Goal: Transaction & Acquisition: Obtain resource

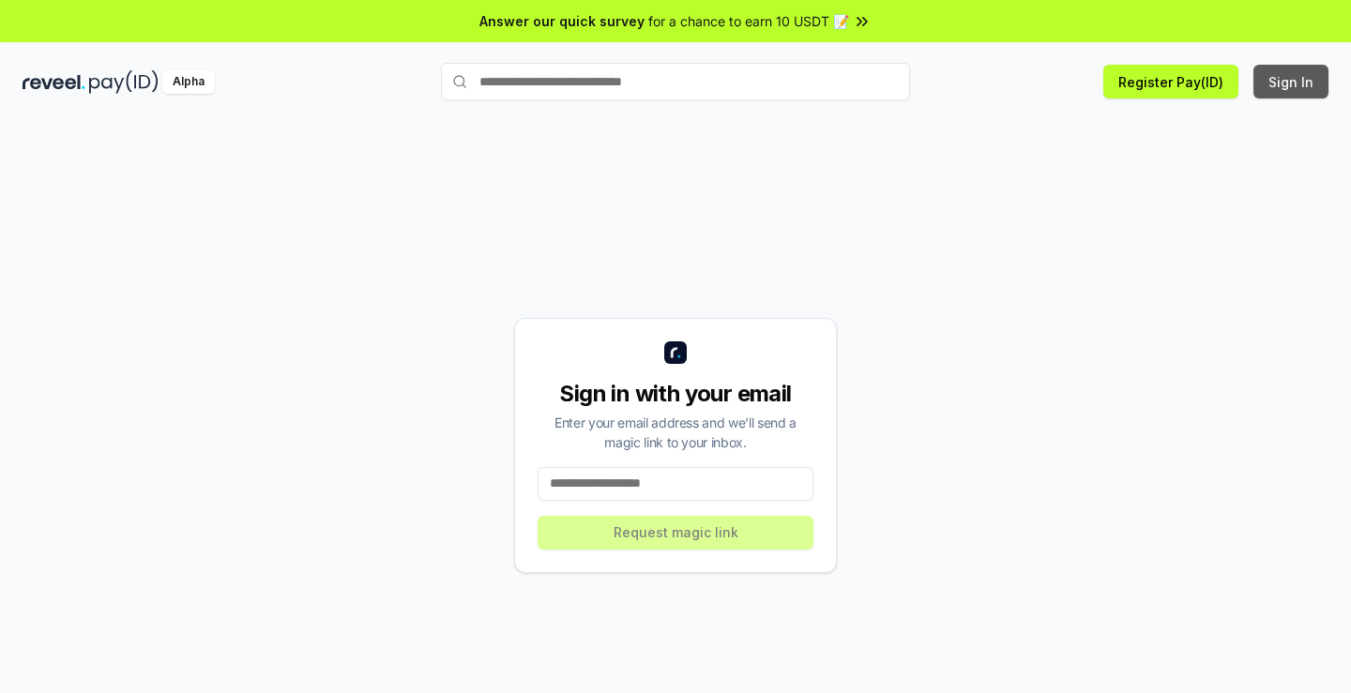
click at [1293, 93] on button "Sign In" at bounding box center [1290, 82] width 75 height 34
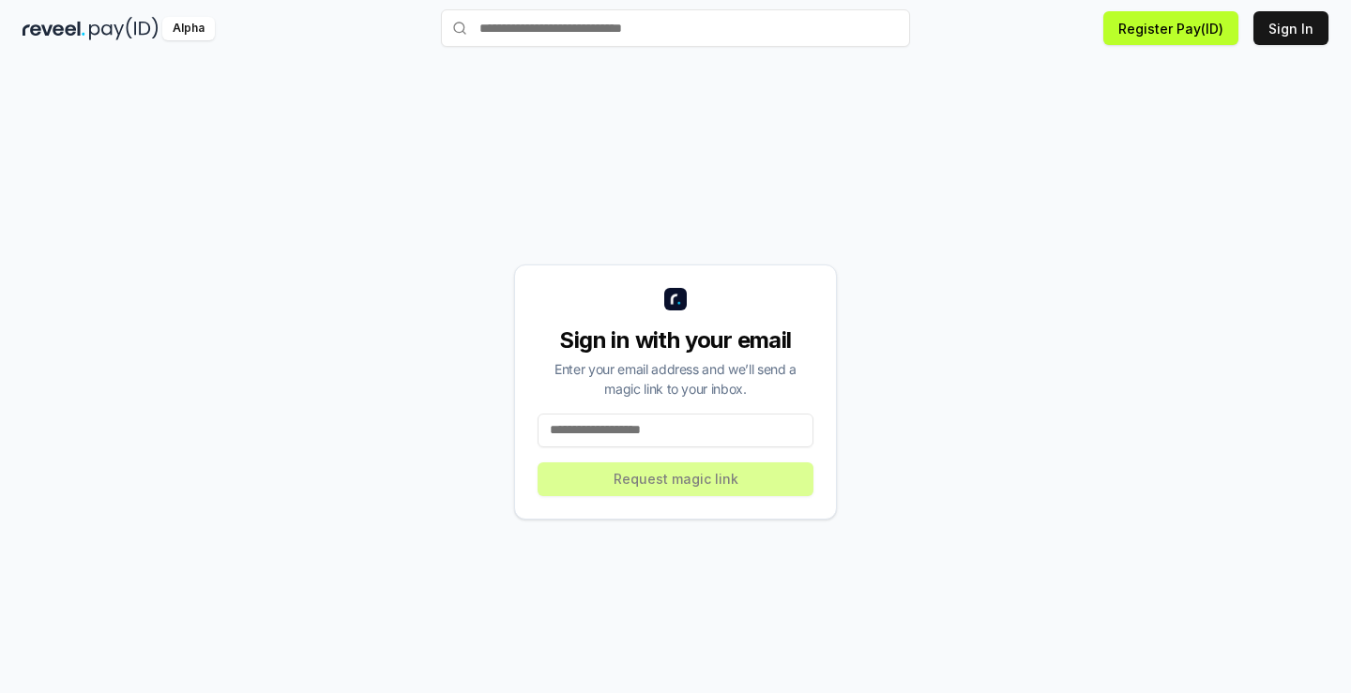
click at [718, 427] on input at bounding box center [676, 431] width 276 height 34
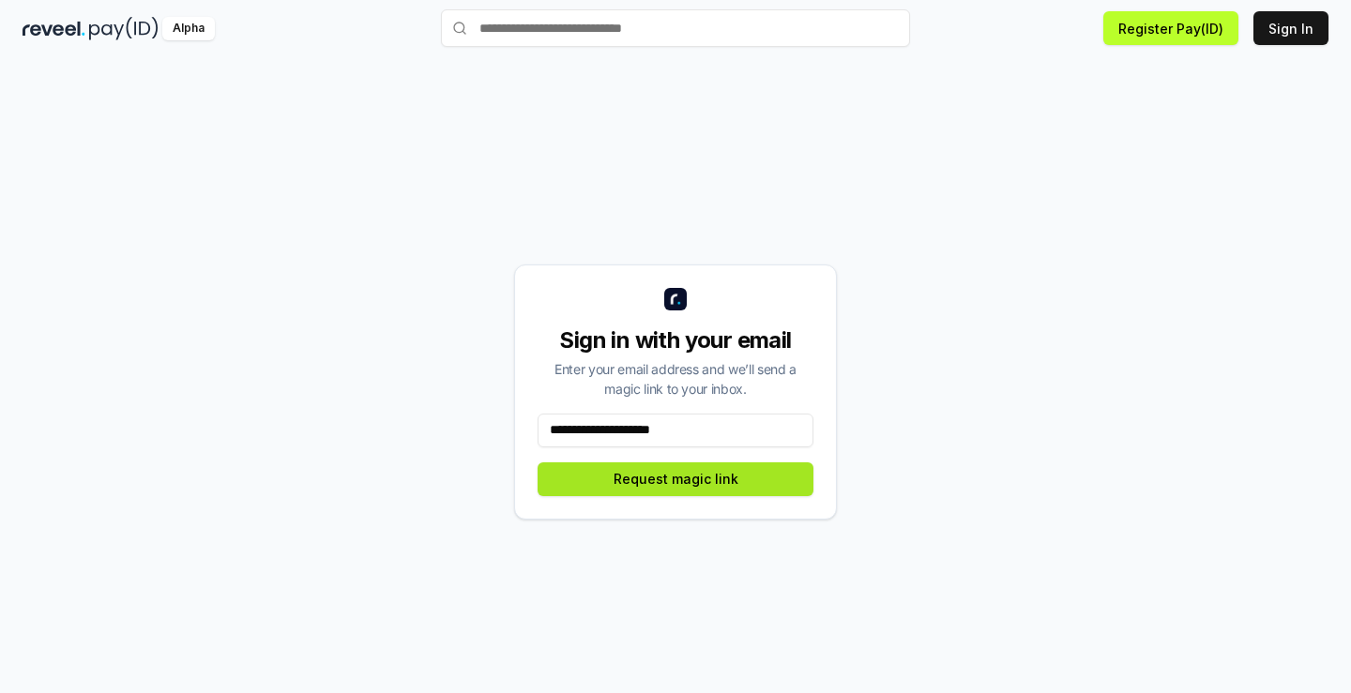
type input "**********"
drag, startPoint x: 757, startPoint y: 472, endPoint x: 813, endPoint y: 442, distance: 63.8
click at [757, 472] on button "Request magic link" at bounding box center [676, 479] width 276 height 34
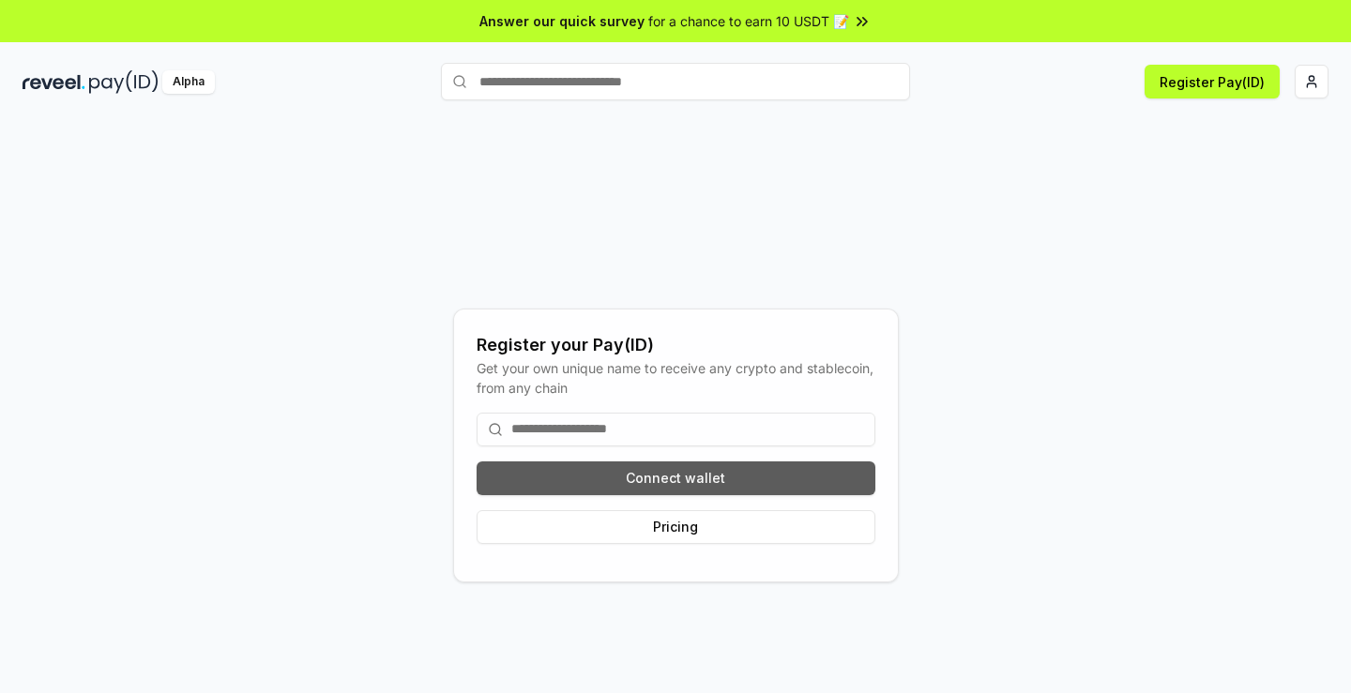
click at [709, 476] on button "Connect wallet" at bounding box center [676, 479] width 399 height 34
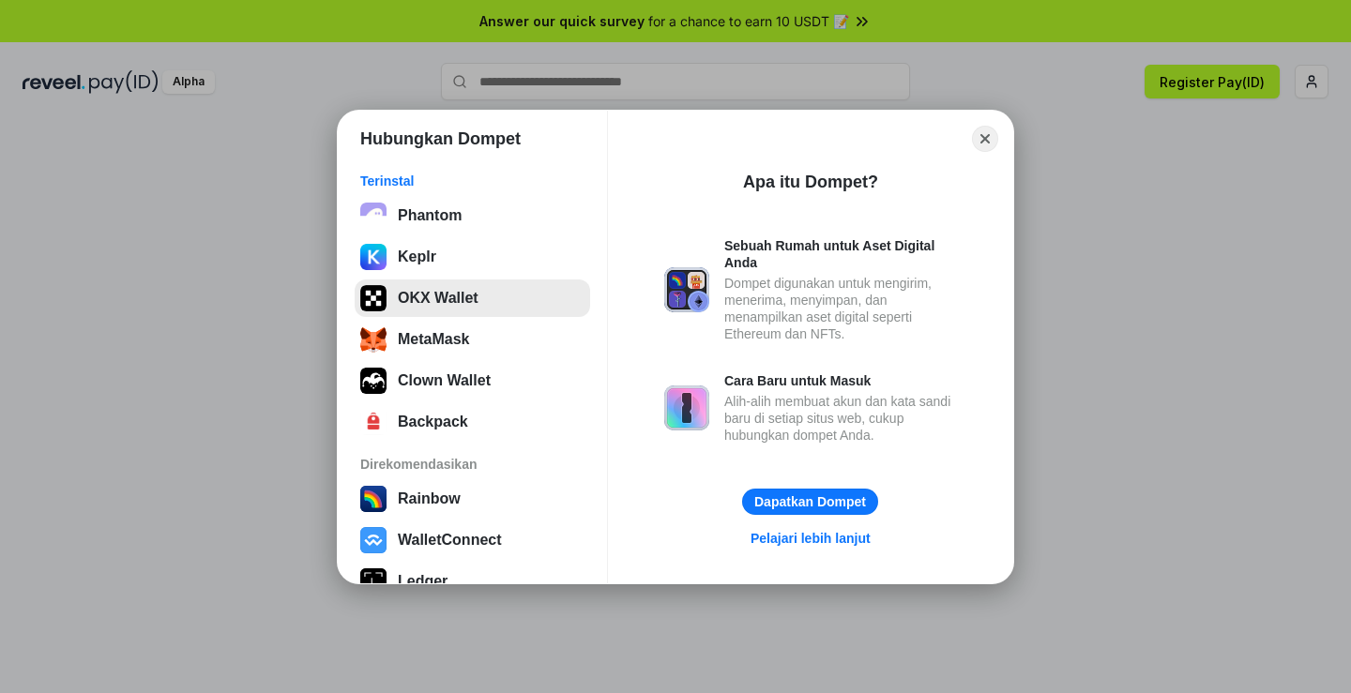
click at [453, 297] on button "OKX Wallet" at bounding box center [472, 299] width 235 height 38
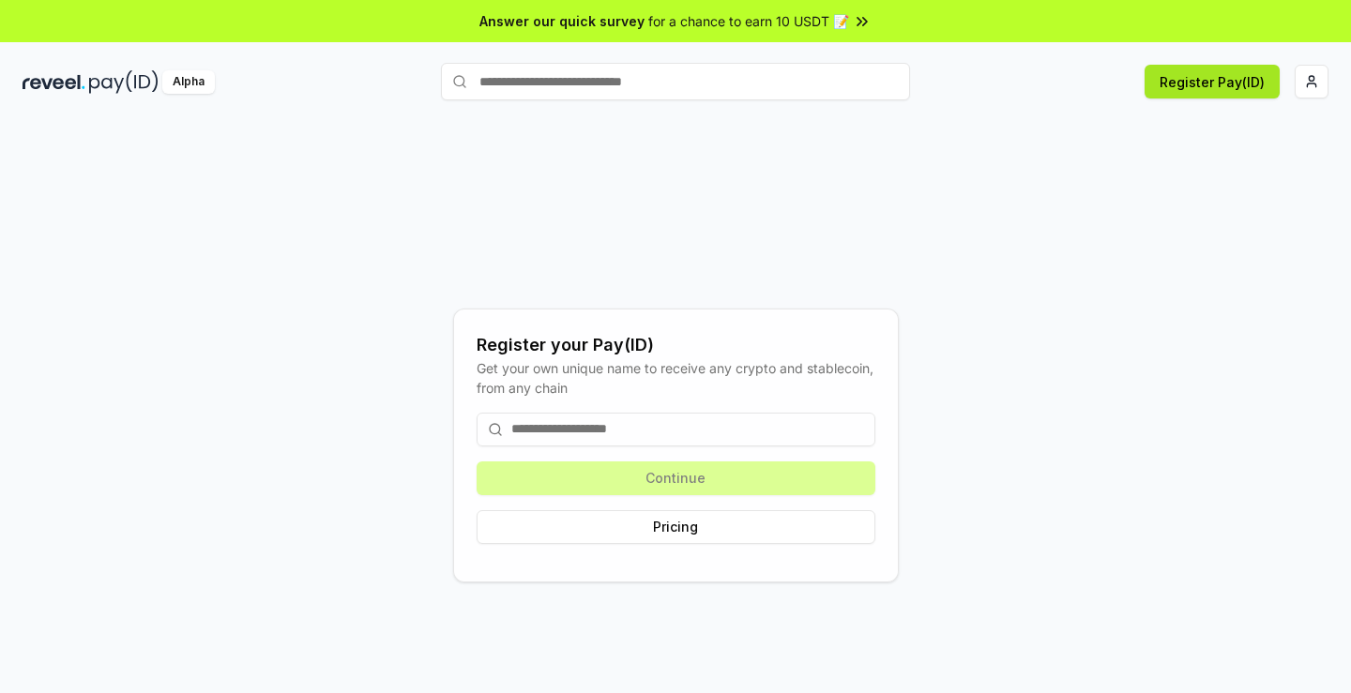
click at [1193, 89] on button "Register Pay(ID)" at bounding box center [1211, 82] width 135 height 34
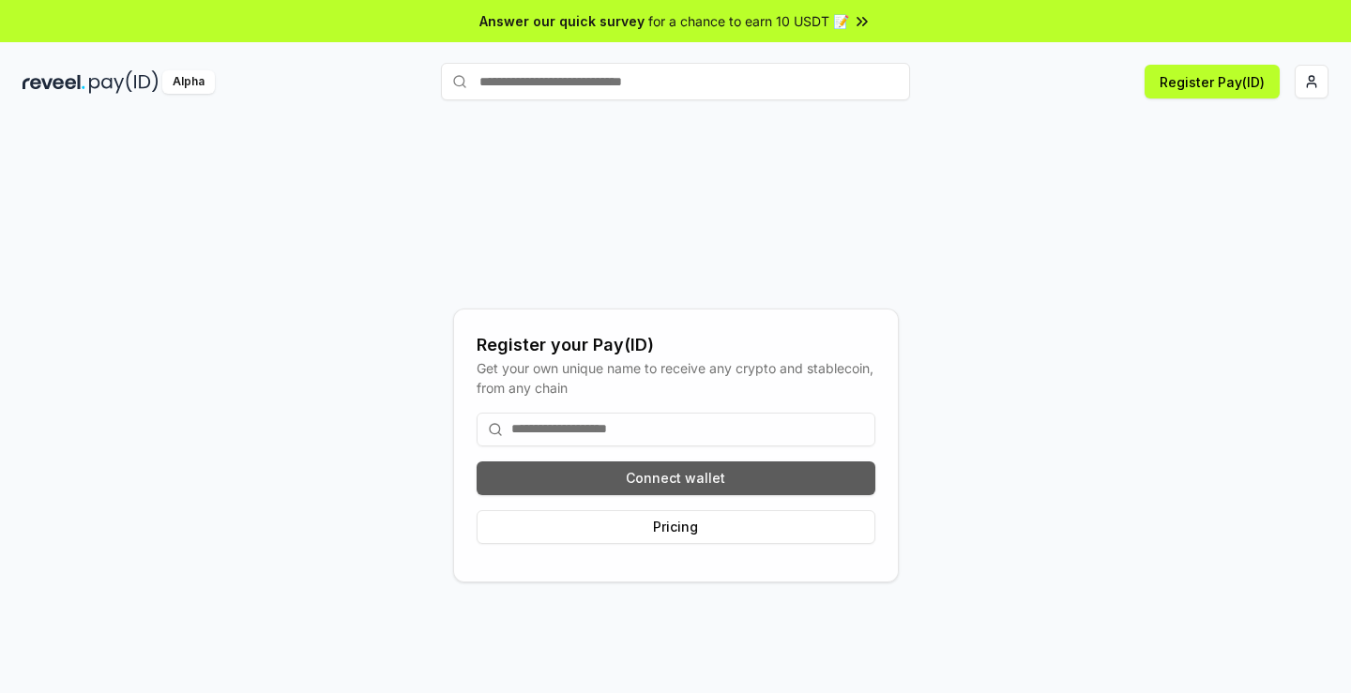
click at [713, 477] on button "Connect wallet" at bounding box center [676, 479] width 399 height 34
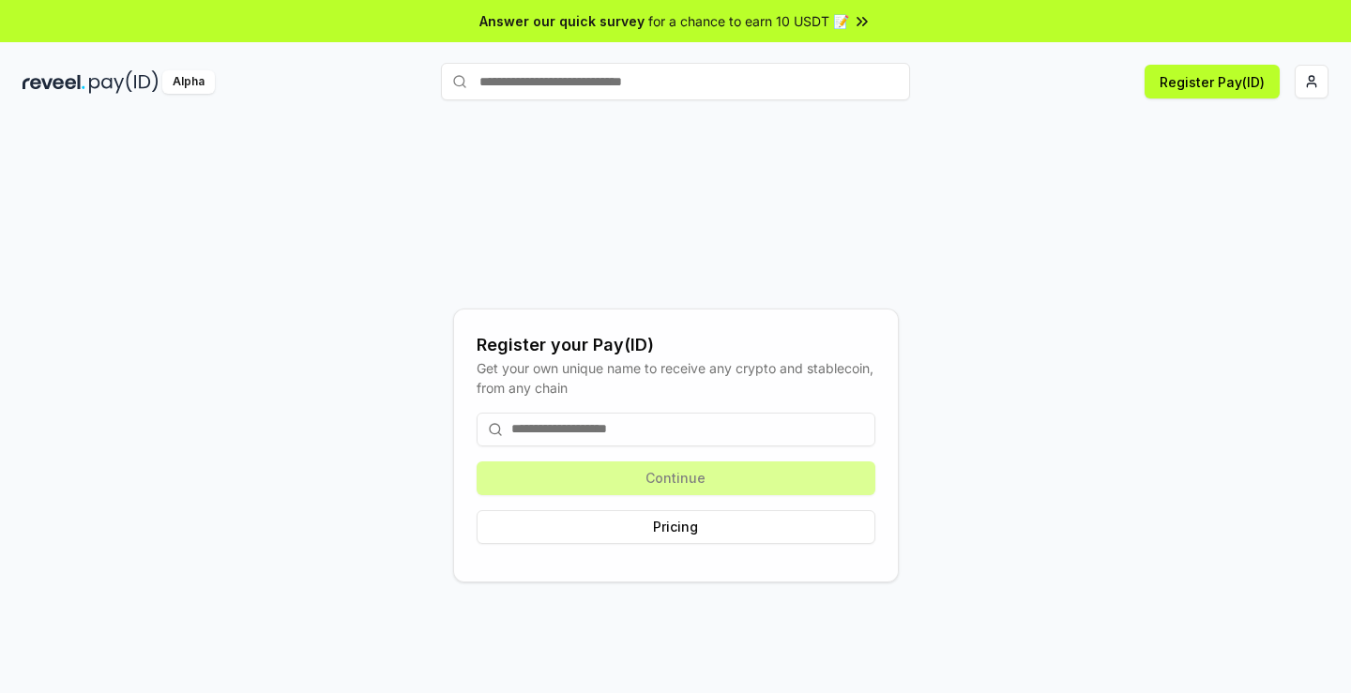
click at [666, 431] on input at bounding box center [676, 430] width 399 height 34
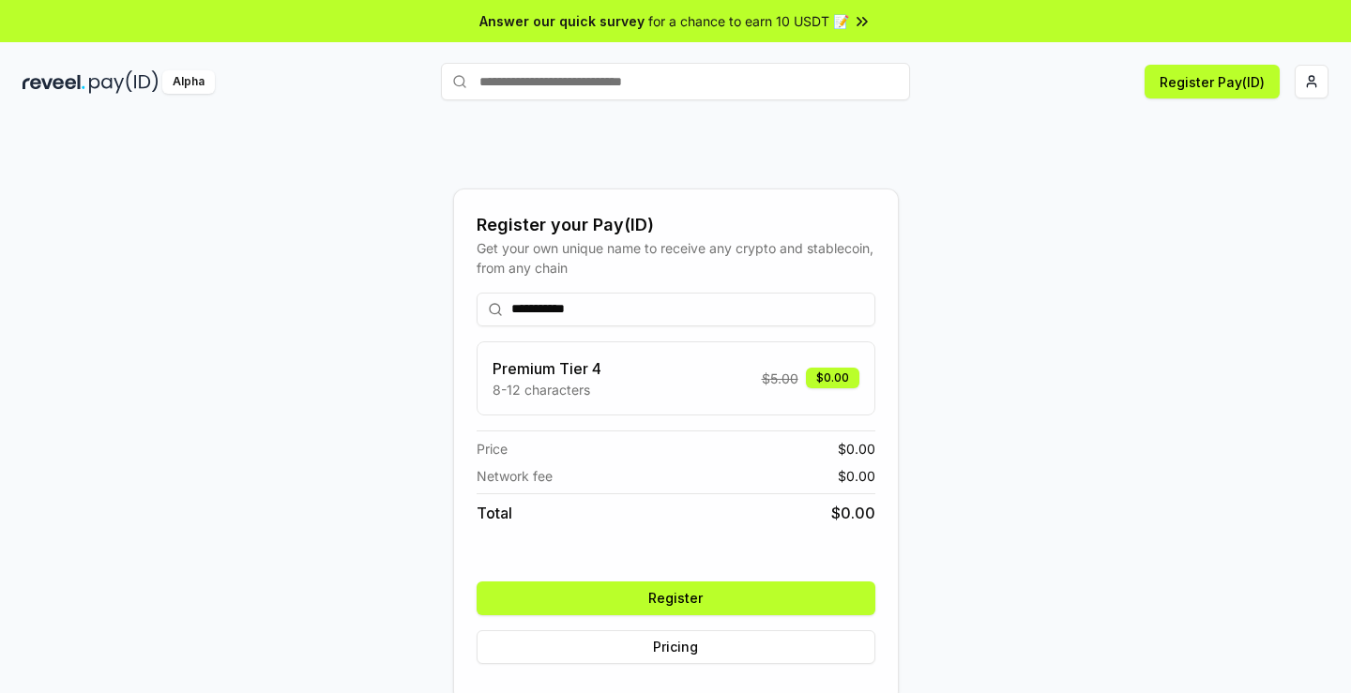
type input "**********"
click at [718, 594] on button "Register" at bounding box center [676, 599] width 399 height 34
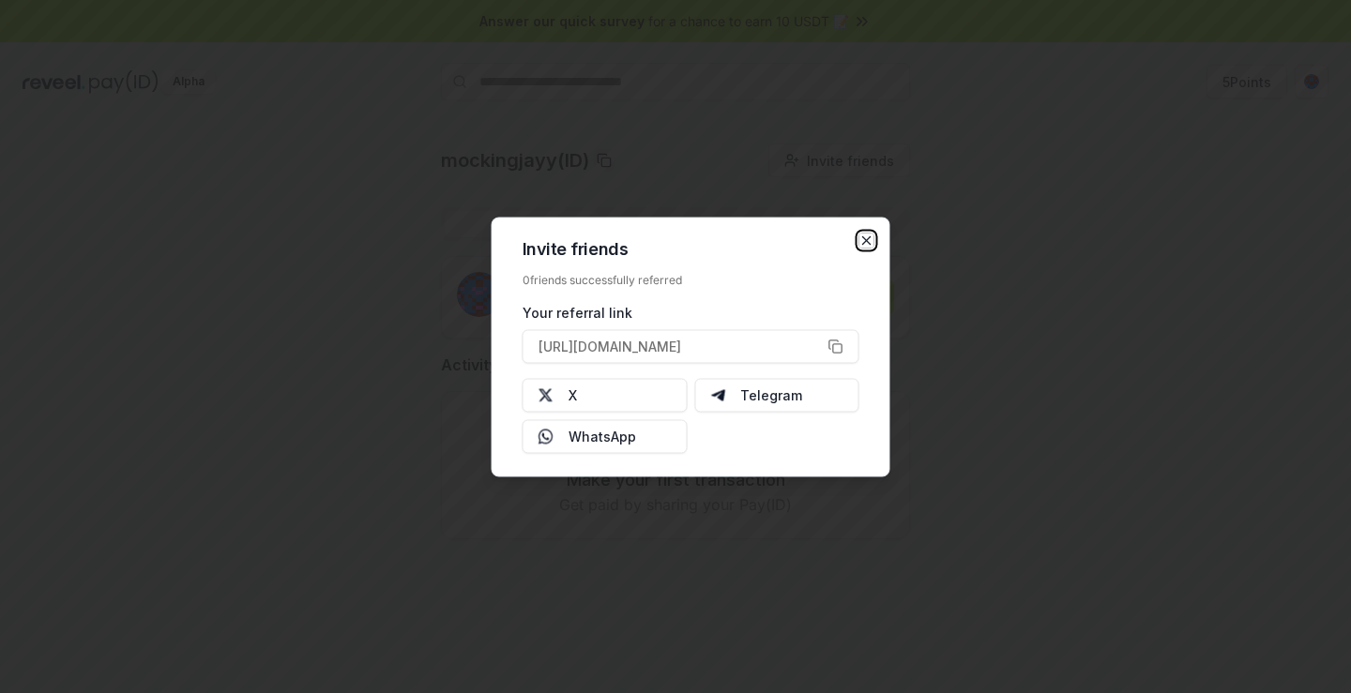
click at [864, 236] on icon "button" at bounding box center [866, 240] width 15 height 15
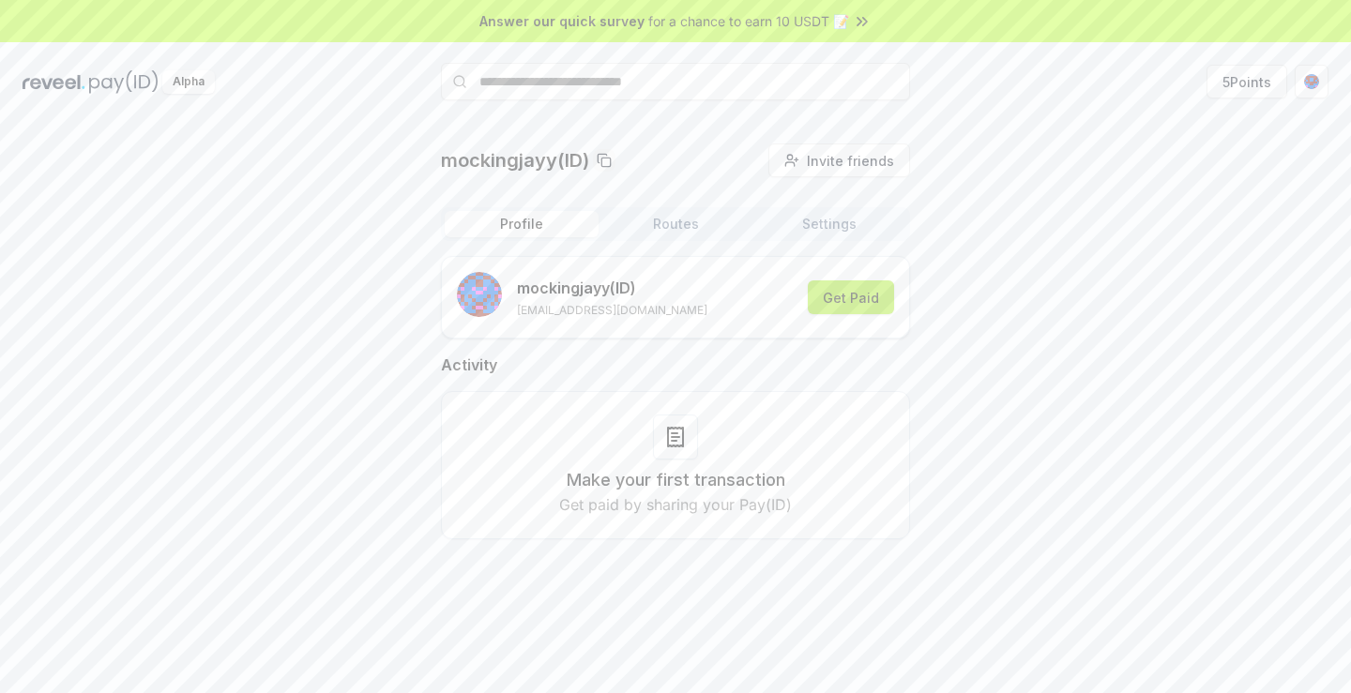
click at [859, 304] on button "Get Paid" at bounding box center [851, 297] width 86 height 34
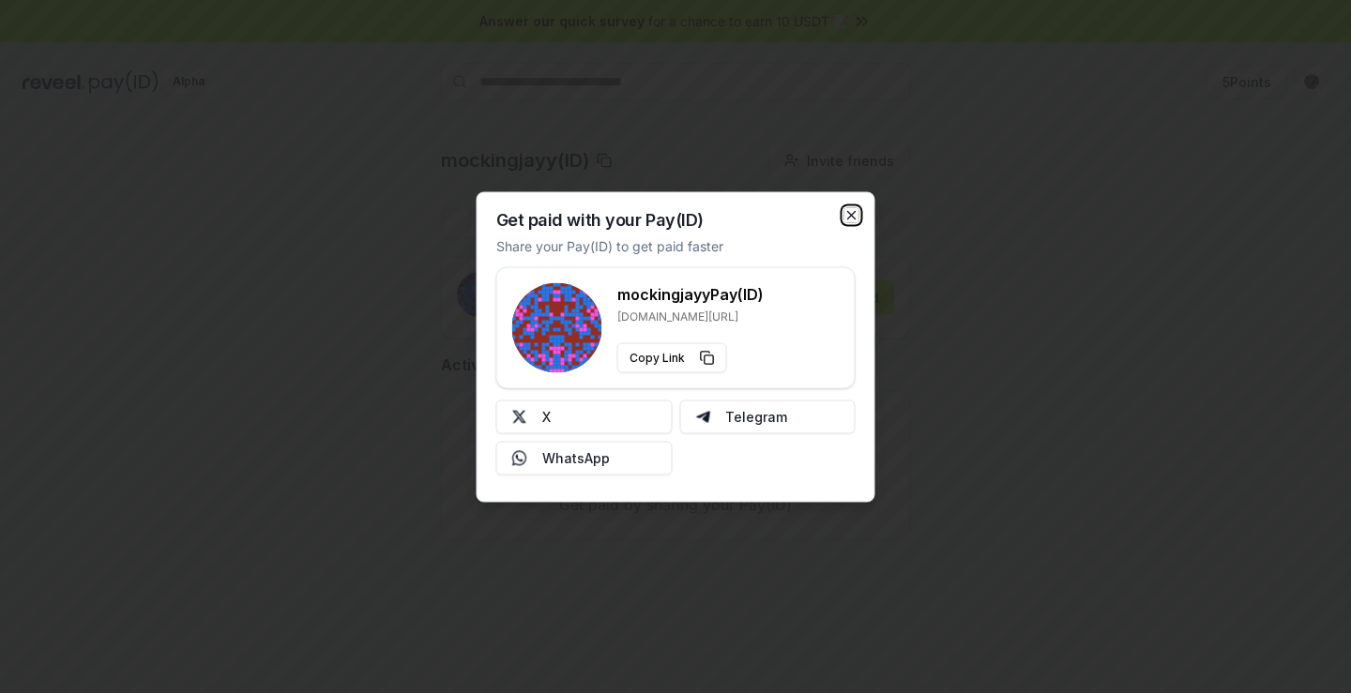
click at [849, 207] on icon "button" at bounding box center [851, 214] width 15 height 15
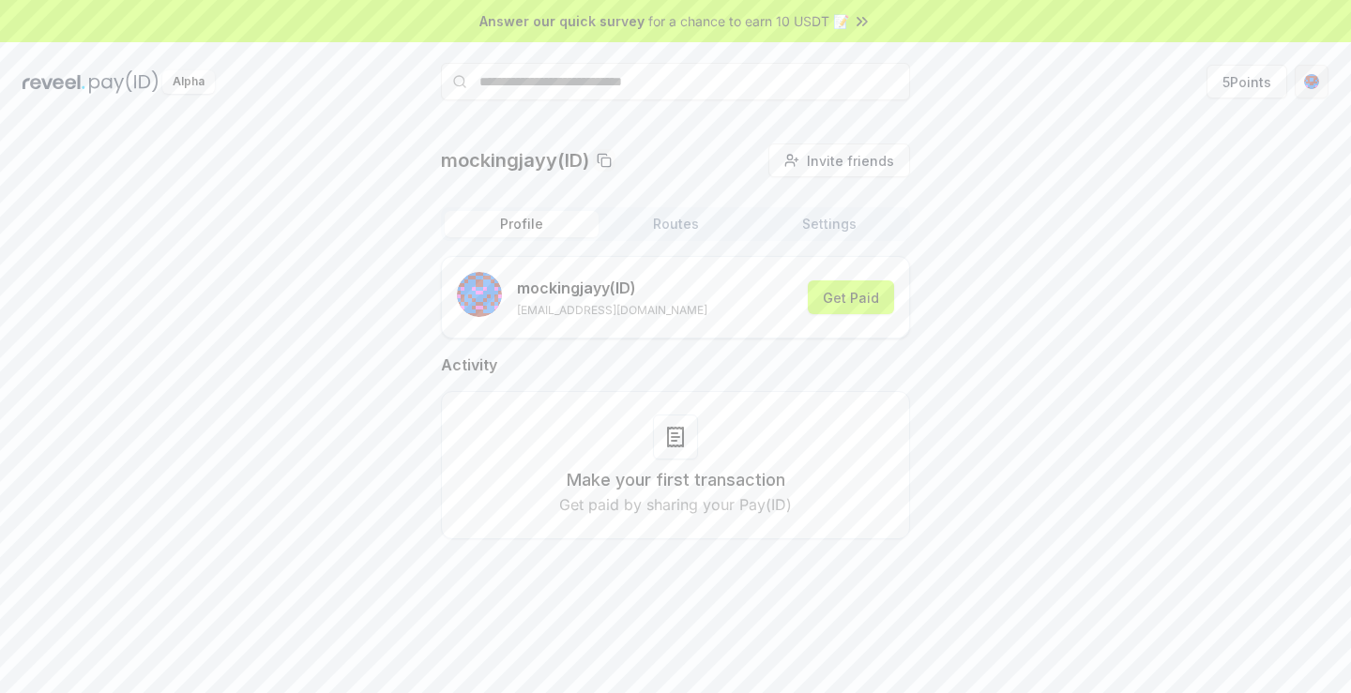
click at [1321, 82] on html "Answer our quick survey for a chance to earn 10 USDT 📝 Alpha 5 Points mockingja…" at bounding box center [675, 346] width 1351 height 693
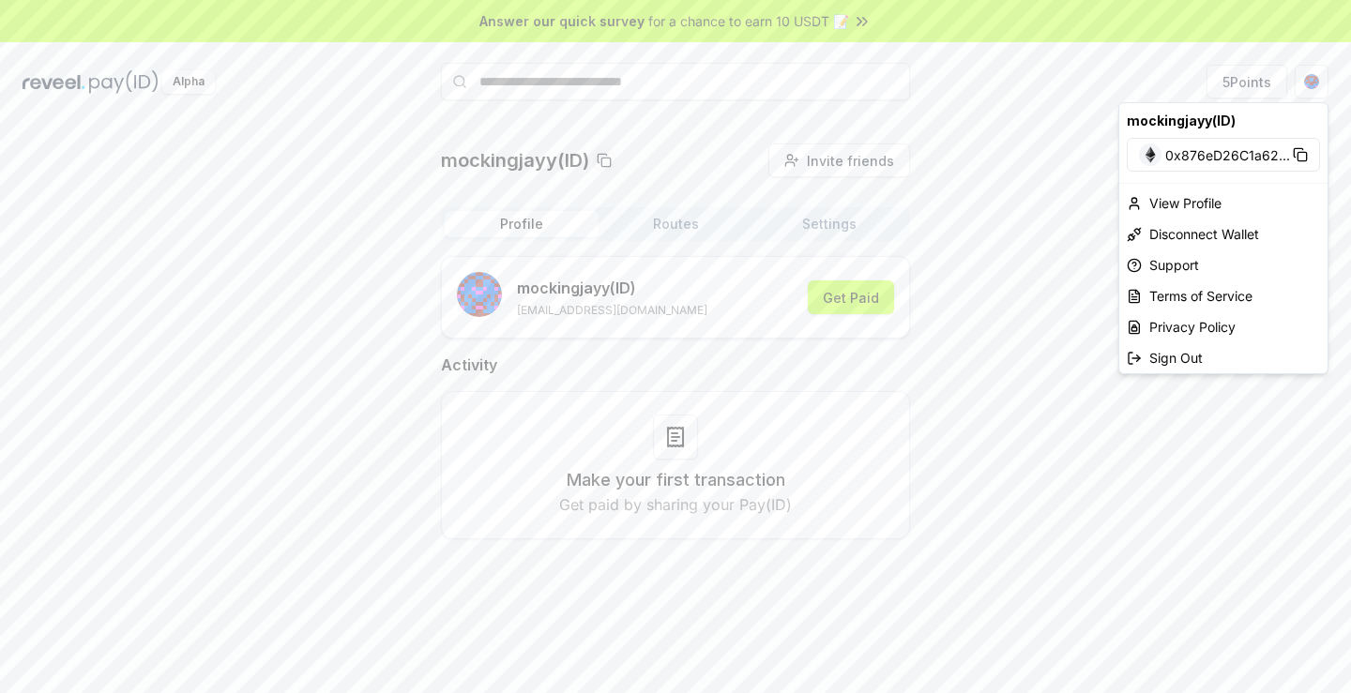
click at [979, 174] on html "Answer our quick survey for a chance to earn 10 USDT 📝 Alpha 5 Points mockingja…" at bounding box center [675, 346] width 1351 height 693
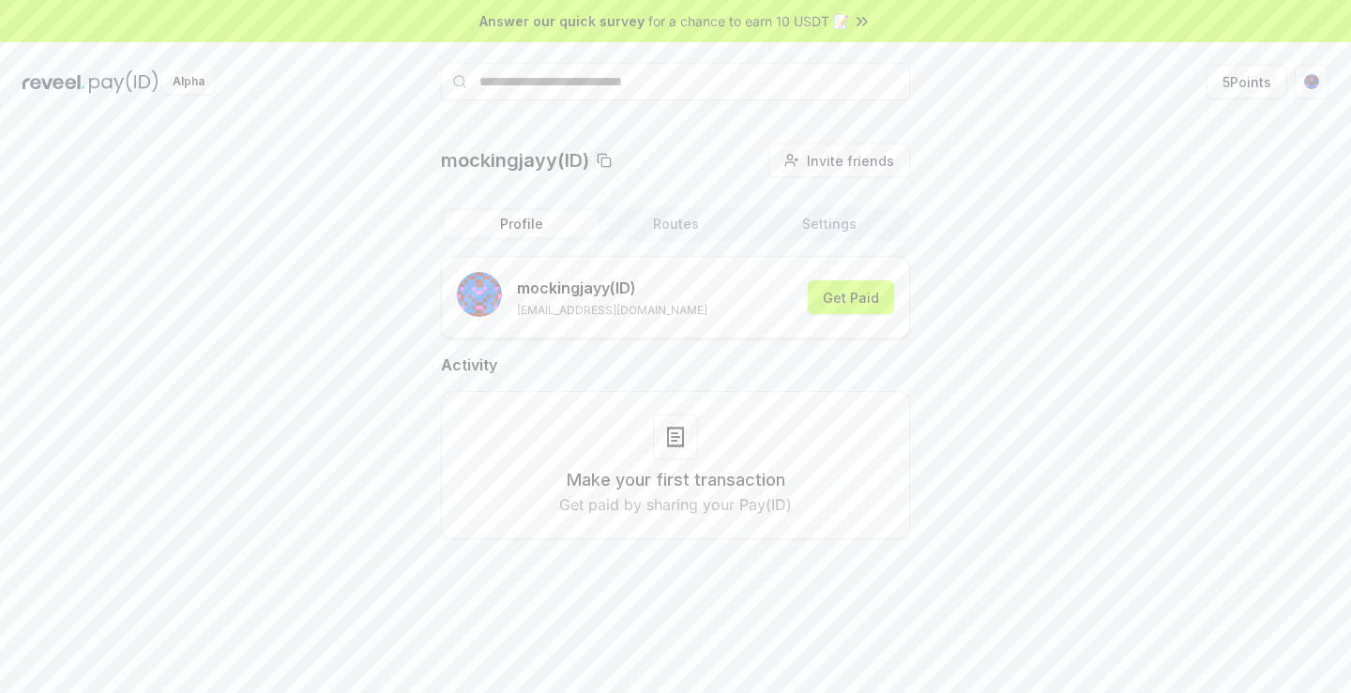
click at [841, 17] on span "for a chance to earn 10 USDT 📝" at bounding box center [748, 21] width 201 height 20
click at [1315, 78] on html "Answer our quick survey for a chance to earn 10 USDT 📝 Alpha 5 Points mockingja…" at bounding box center [675, 346] width 1351 height 693
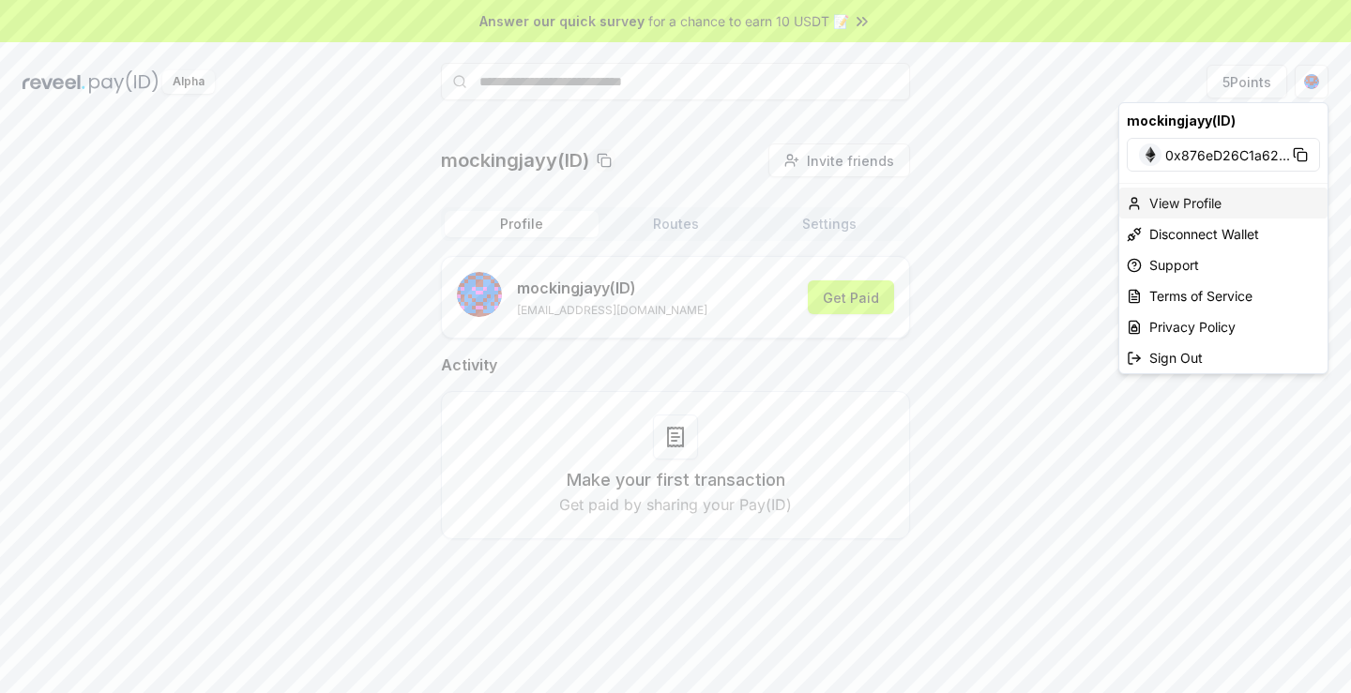
click at [1174, 199] on div "View Profile" at bounding box center [1223, 203] width 208 height 31
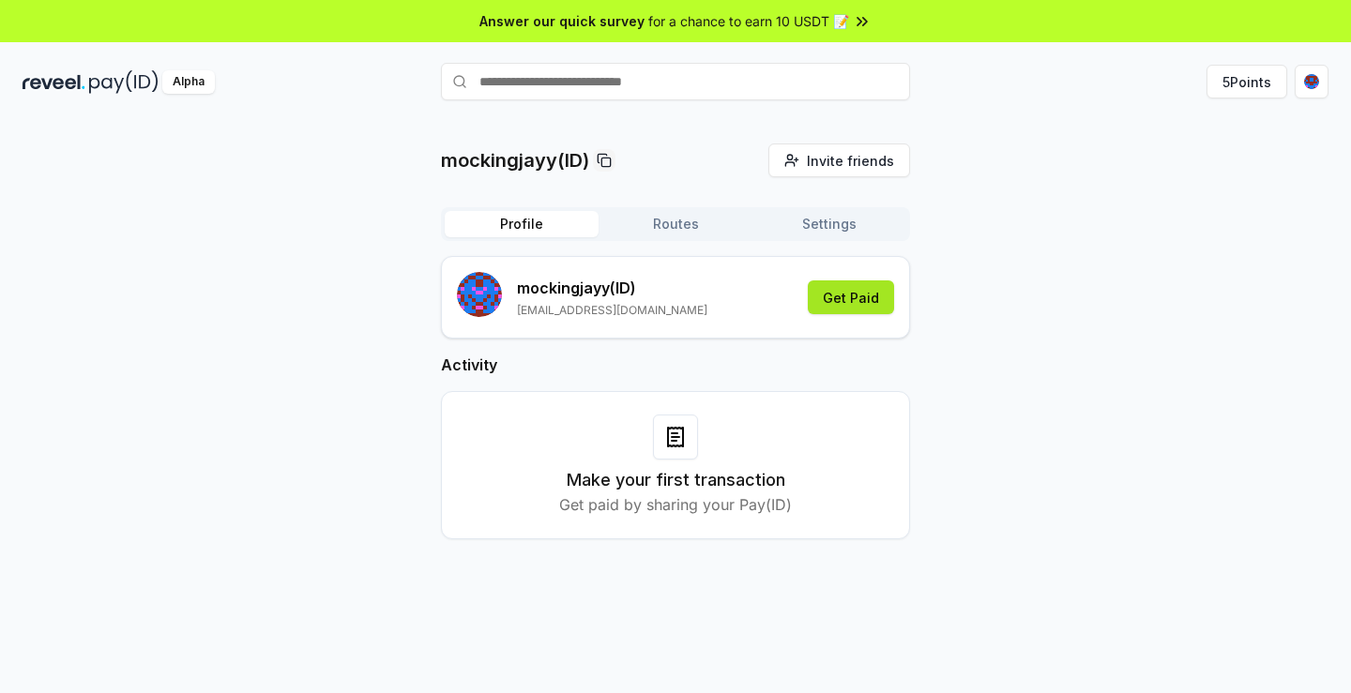
click at [847, 304] on button "Get Paid" at bounding box center [851, 297] width 86 height 34
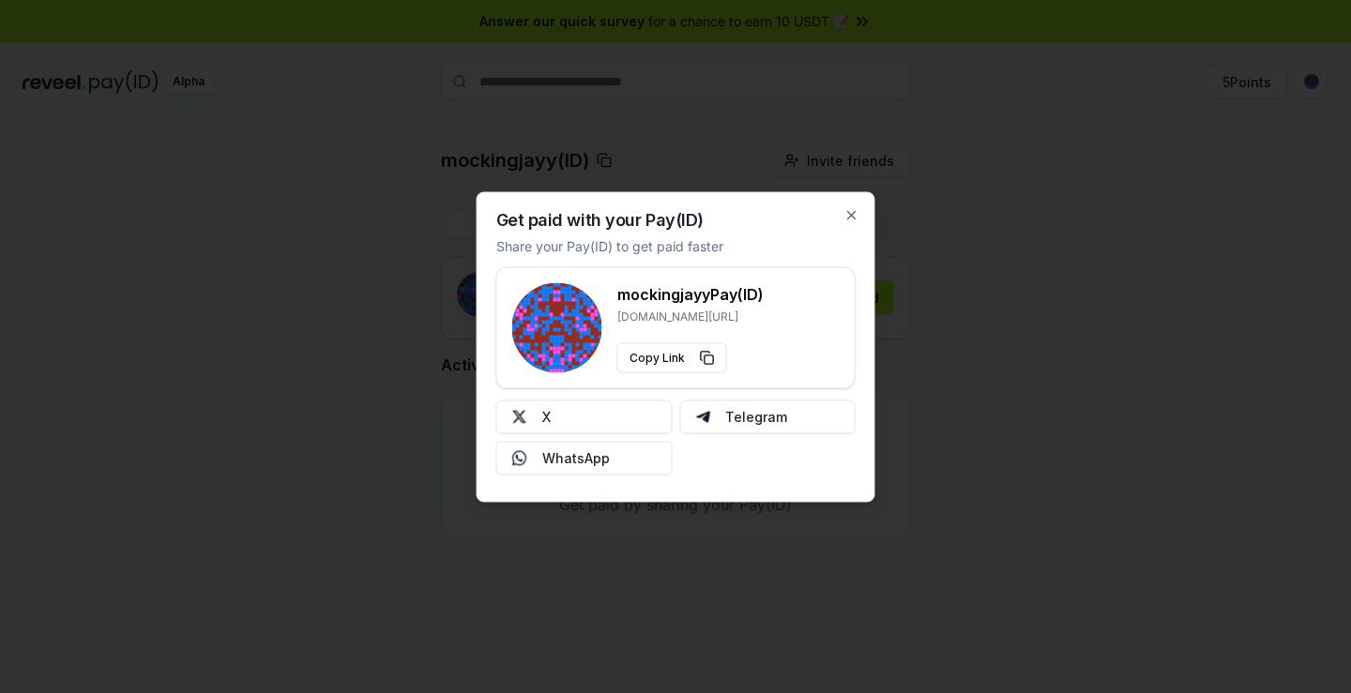
click at [853, 204] on div "Get paid with your Pay(ID) Share your Pay(ID) to get paid faster mockingjayy Pa…" at bounding box center [676, 346] width 399 height 311
click at [845, 218] on icon "button" at bounding box center [851, 214] width 15 height 15
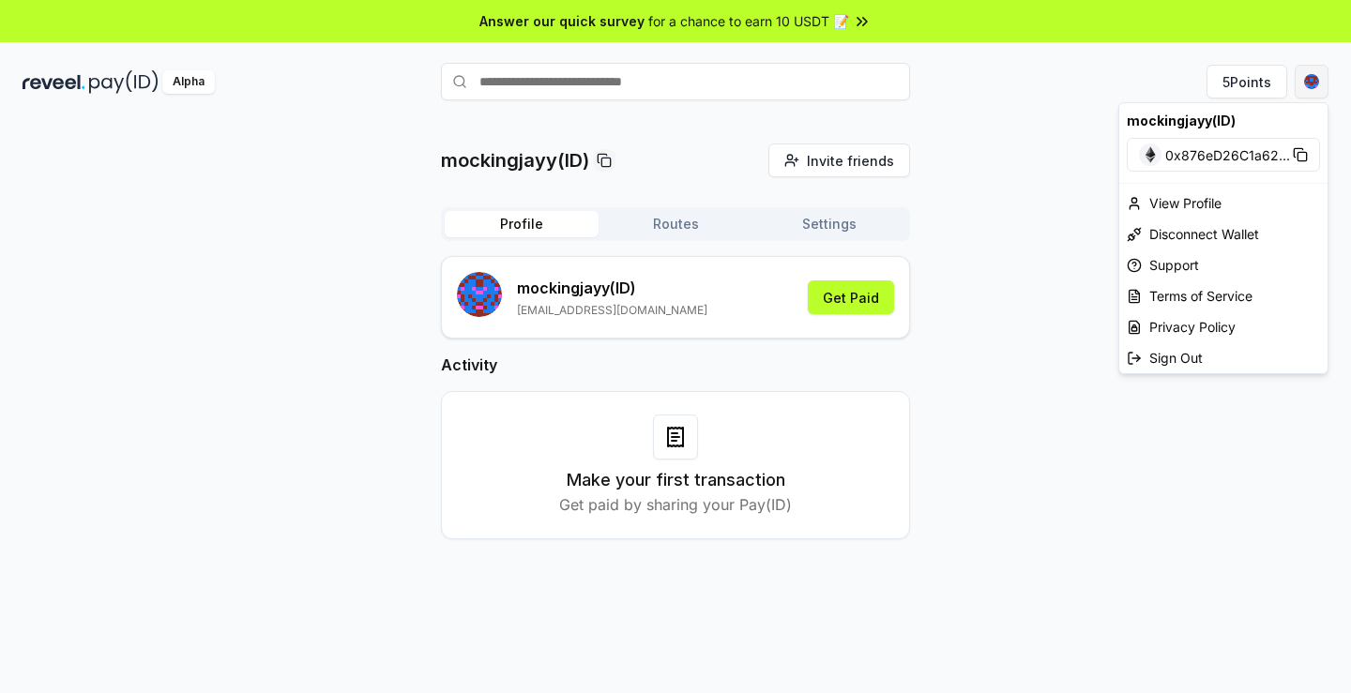
click at [1312, 82] on html "Answer our quick survey for a chance to earn 10 USDT 📝 Alpha 5 Points mockingja…" at bounding box center [675, 346] width 1351 height 693
click at [1036, 129] on html "Answer our quick survey for a chance to earn 10 USDT 📝 Alpha 5 Points mockingja…" at bounding box center [675, 346] width 1351 height 693
click at [1036, 129] on div "mockingjayy(ID) Invite friends Invite Profile Routes Settings mockingjayy (ID) …" at bounding box center [675, 426] width 1351 height 641
